Goal: Task Accomplishment & Management: Use online tool/utility

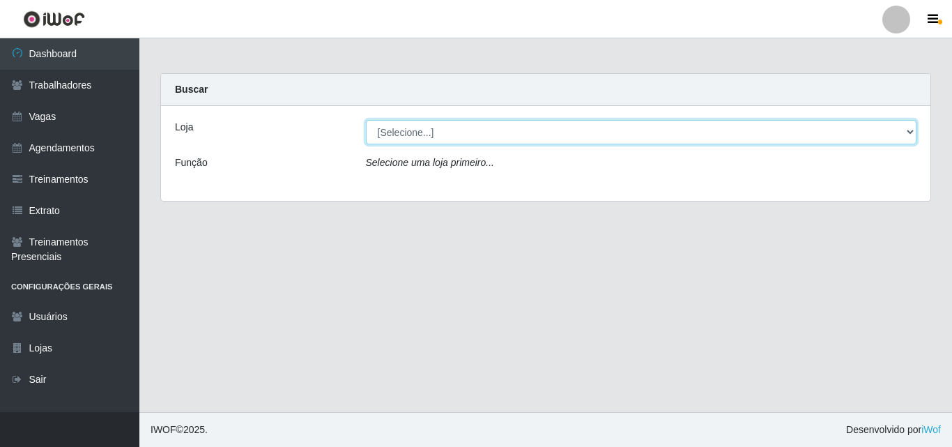
click at [413, 128] on select "[Selecione...] Castelinho Supermercado" at bounding box center [641, 132] width 551 height 24
select select "377"
click at [366, 120] on select "[Selecione...] Castelinho Supermercado" at bounding box center [641, 132] width 551 height 24
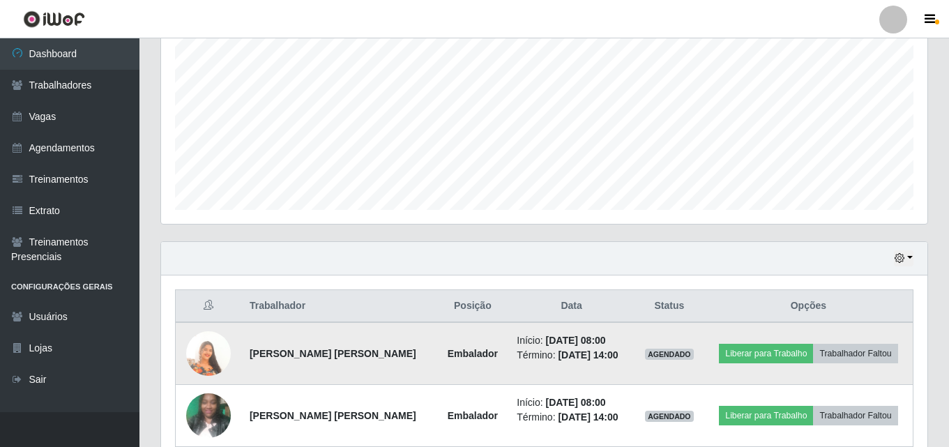
scroll to position [479, 0]
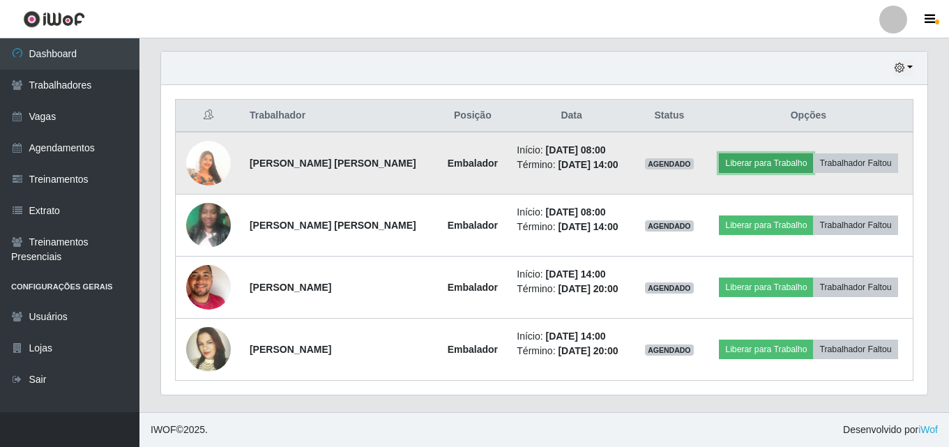
click at [780, 166] on button "Liberar para Trabalho" at bounding box center [766, 163] width 94 height 20
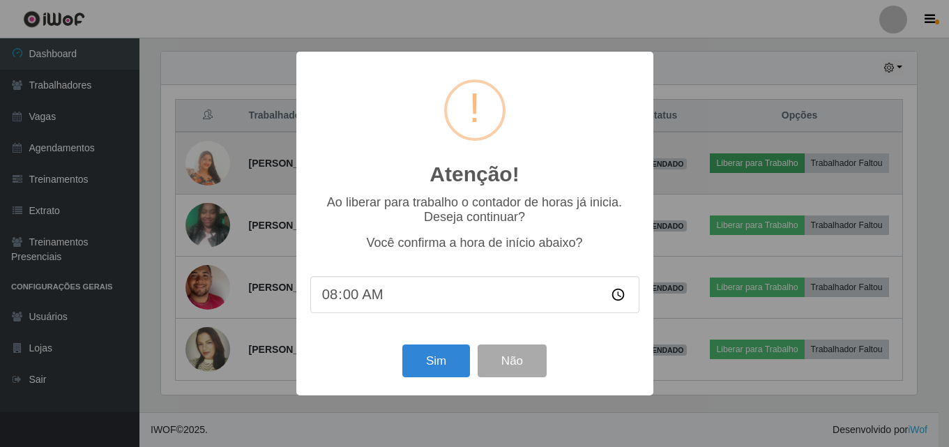
scroll to position [289, 759]
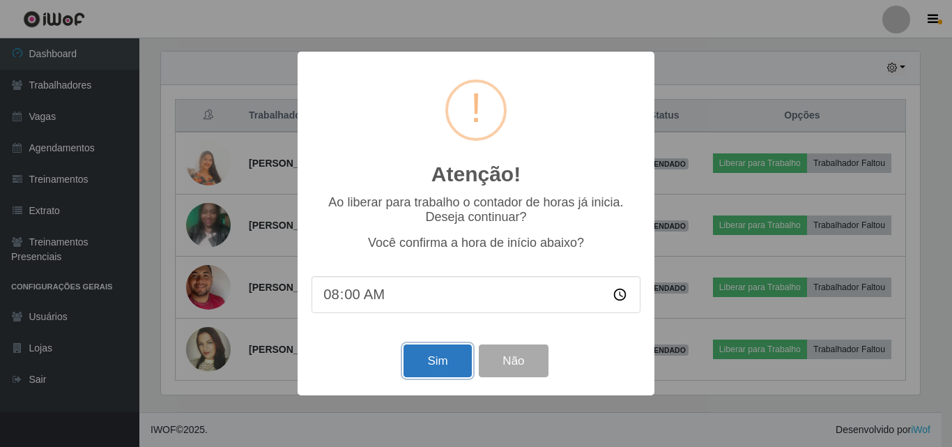
click at [455, 357] on button "Sim" at bounding box center [438, 360] width 68 height 33
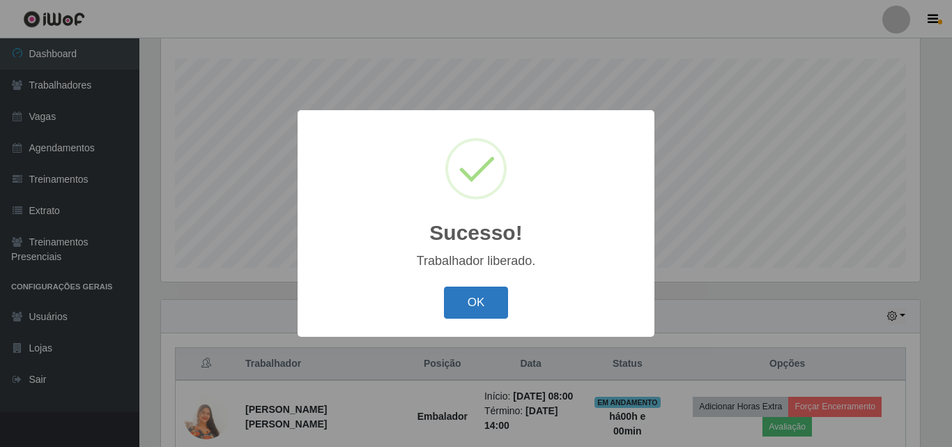
click at [468, 305] on button "OK" at bounding box center [476, 302] width 65 height 33
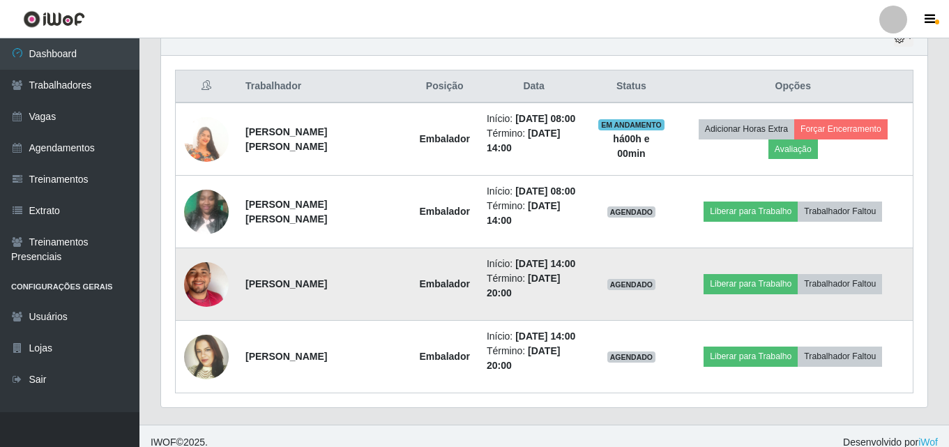
scroll to position [509, 0]
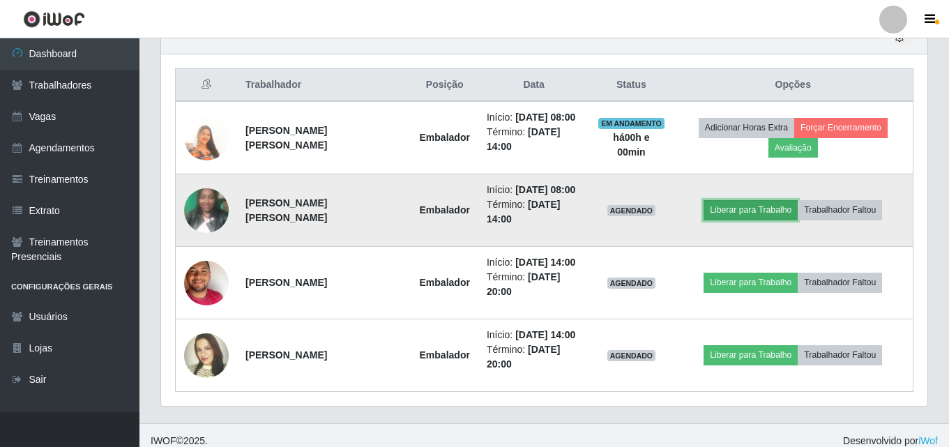
click at [738, 213] on button "Liberar para Trabalho" at bounding box center [750, 210] width 94 height 20
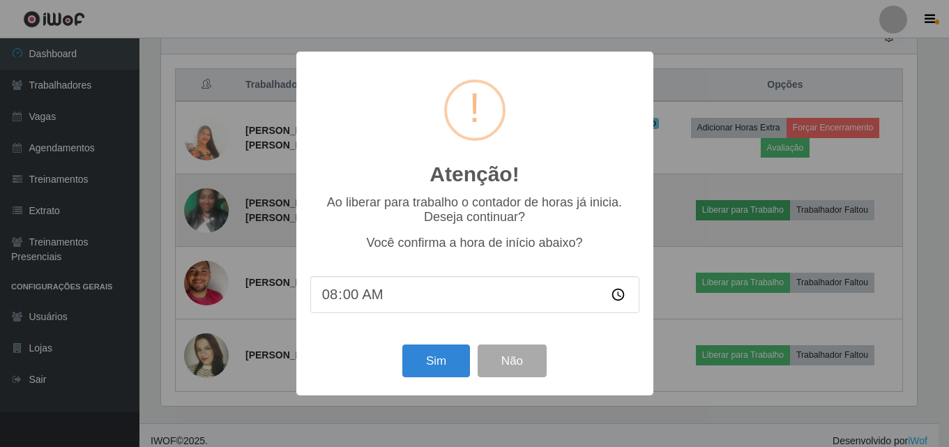
scroll to position [289, 759]
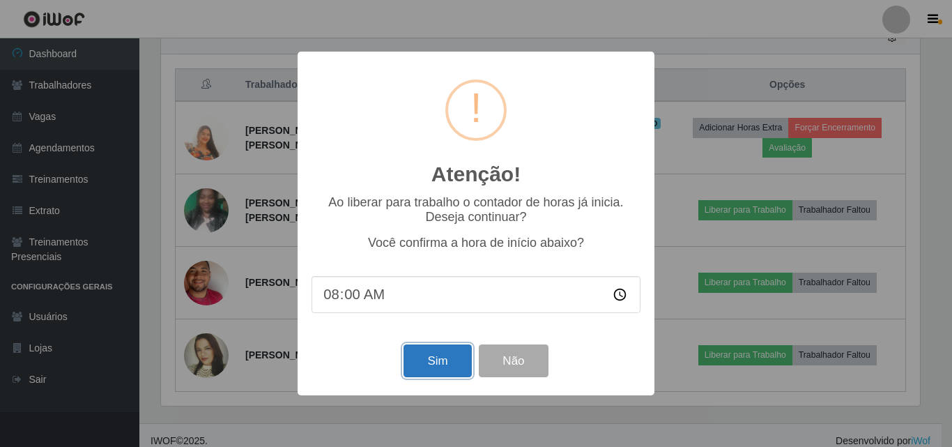
click at [440, 364] on button "Sim" at bounding box center [438, 360] width 68 height 33
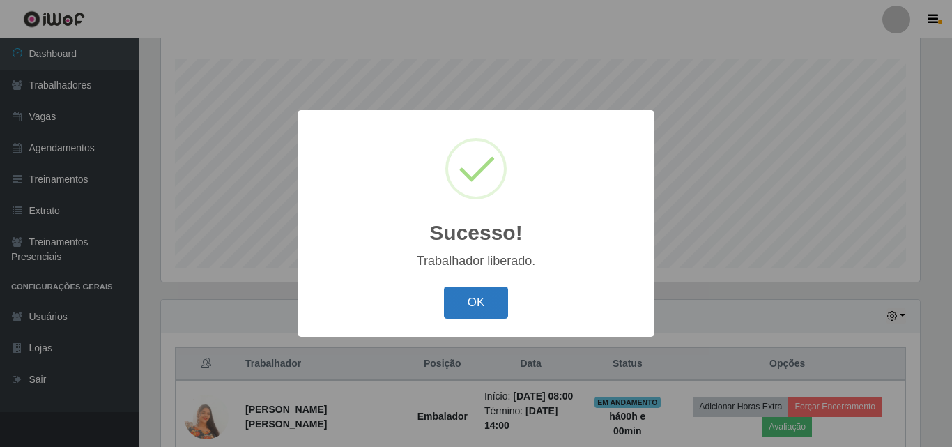
click at [469, 297] on button "OK" at bounding box center [476, 302] width 65 height 33
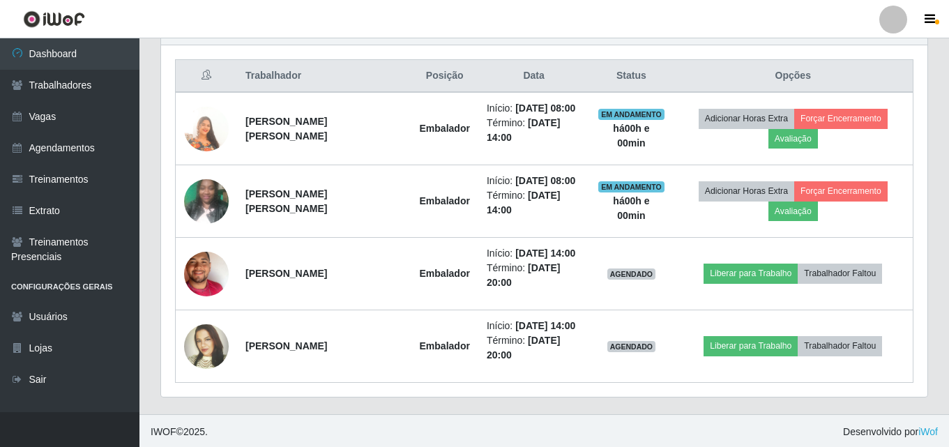
scroll to position [521, 0]
